Goal: Book appointment/travel/reservation

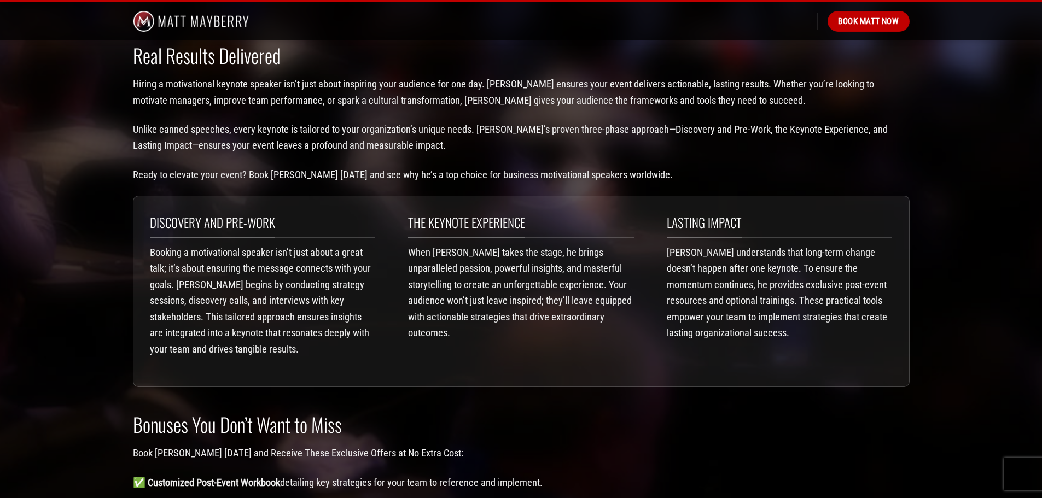
scroll to position [1281, 0]
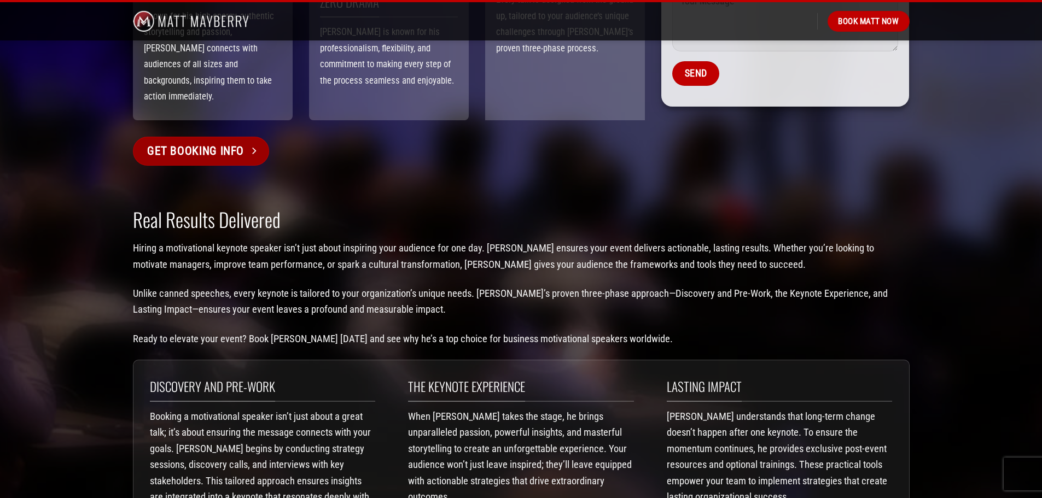
click at [187, 142] on span "Get Booking Info" at bounding box center [195, 151] width 97 height 19
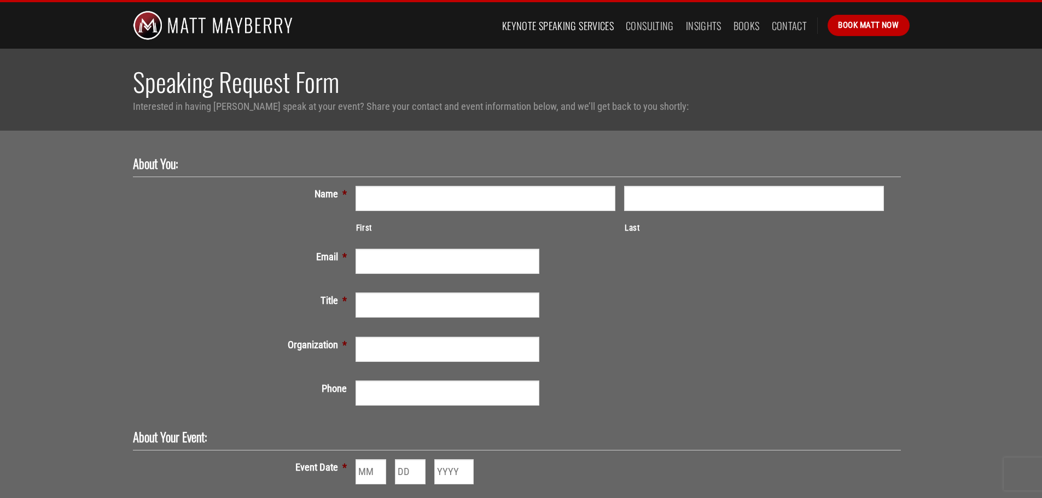
click at [558, 30] on link "Keynote Speaking Services" at bounding box center [558, 26] width 112 height 20
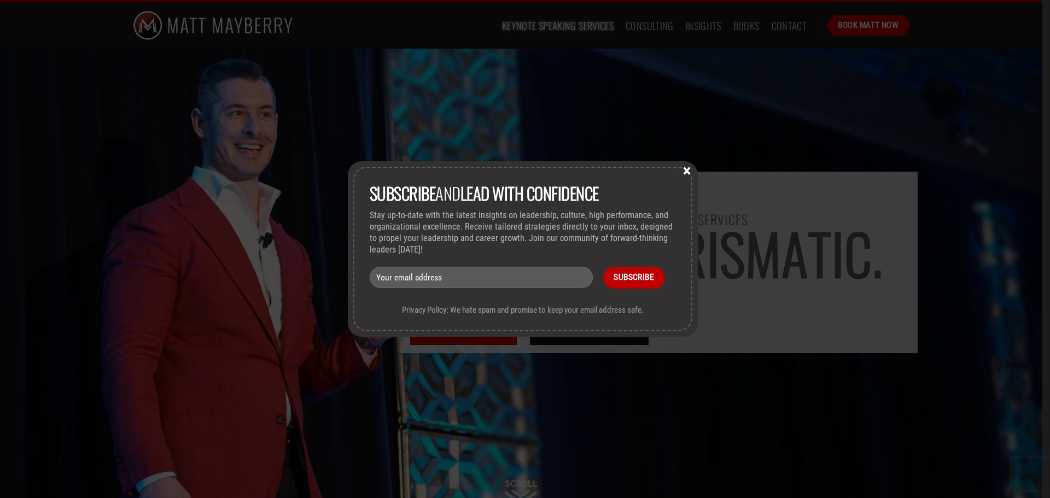
click at [692, 169] on button "×" at bounding box center [687, 170] width 16 height 10
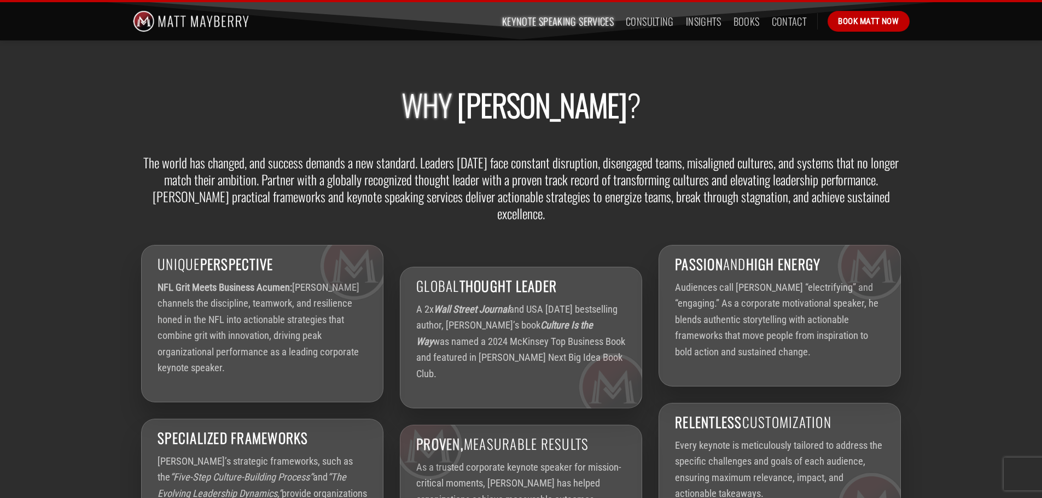
scroll to position [1258, 0]
